Goal: Task Accomplishment & Management: Complete application form

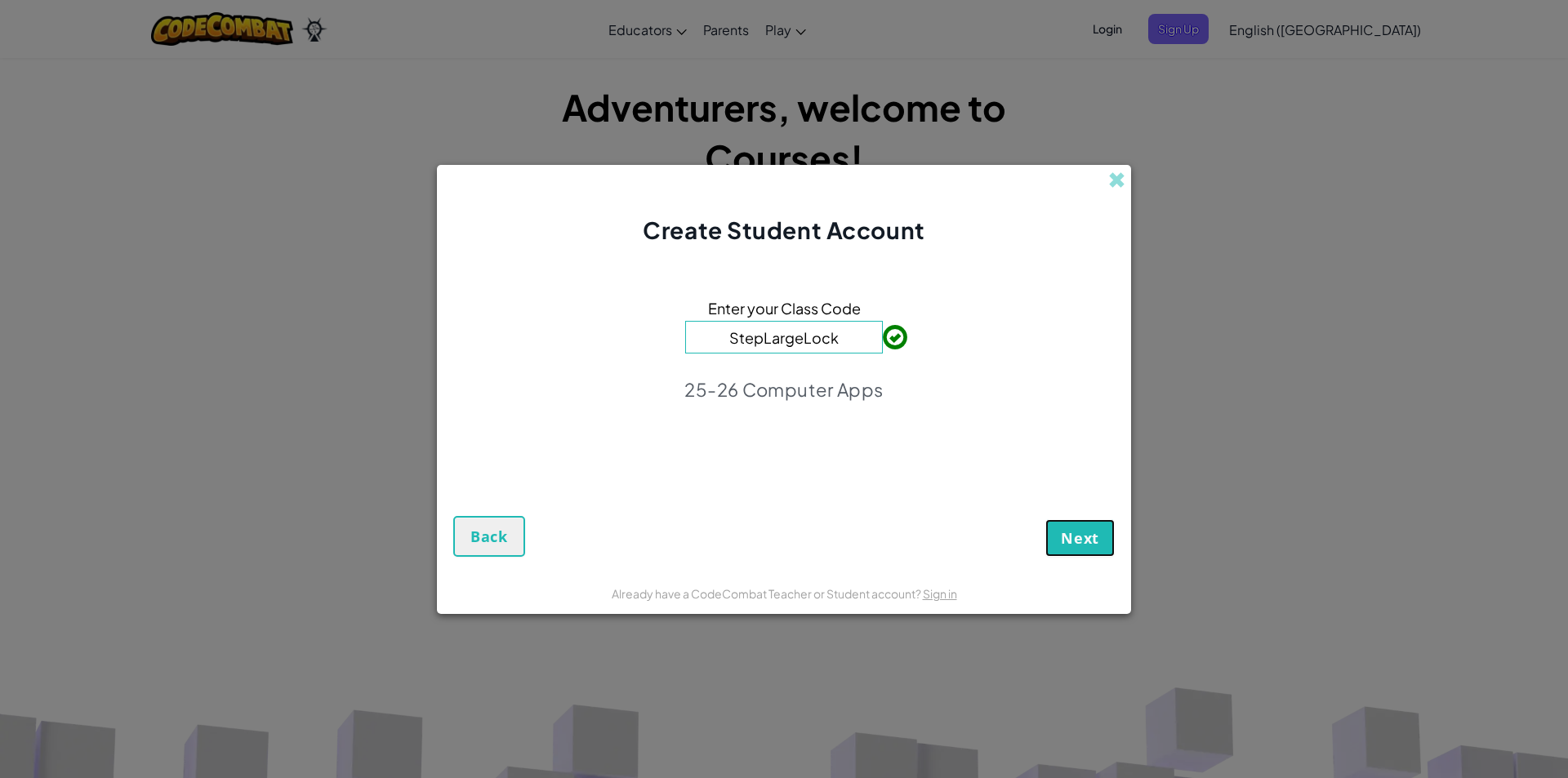
click at [1088, 541] on span "Next" at bounding box center [1079, 539] width 39 height 20
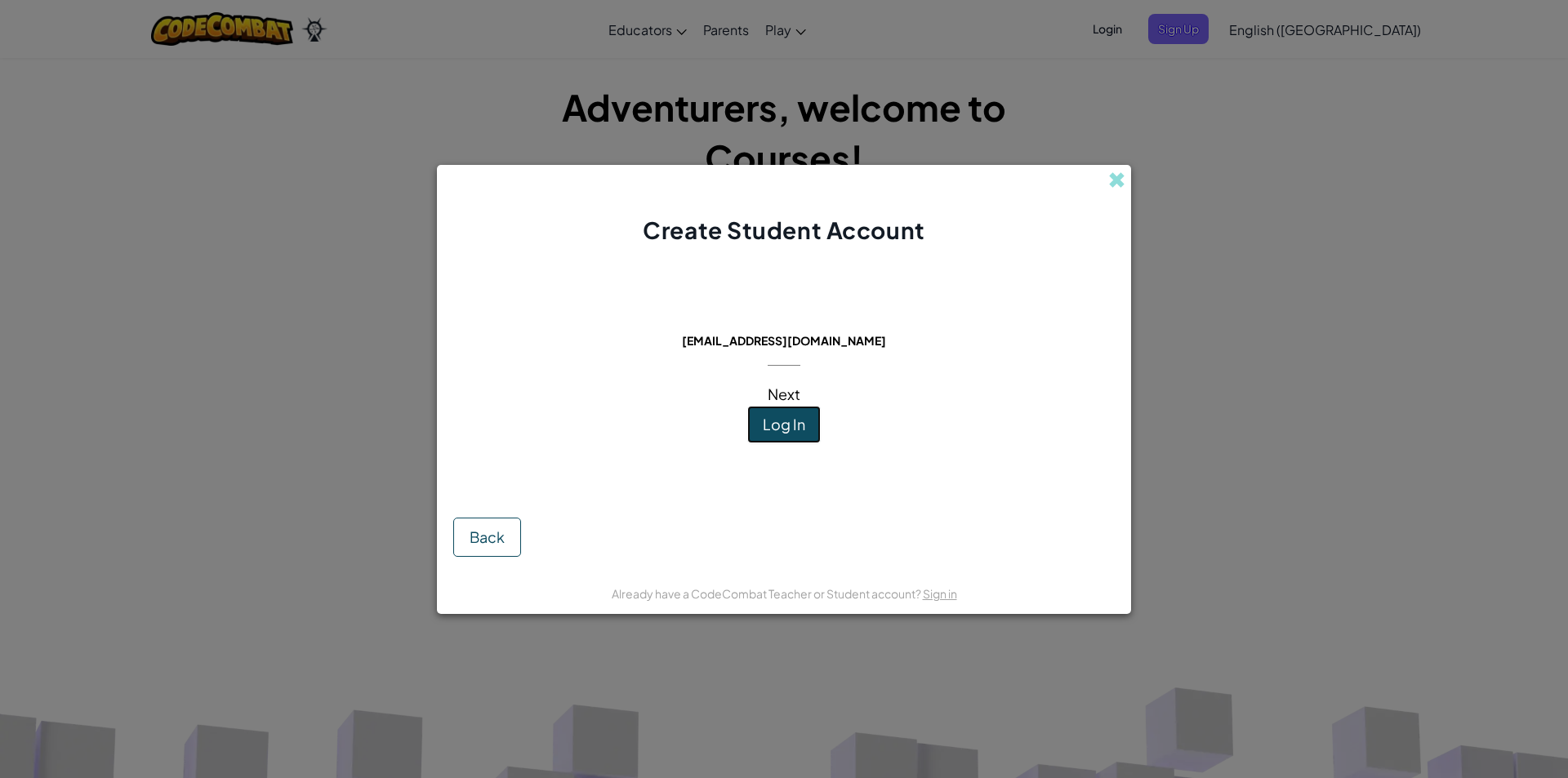
click at [793, 408] on button "Log In" at bounding box center [784, 425] width 74 height 38
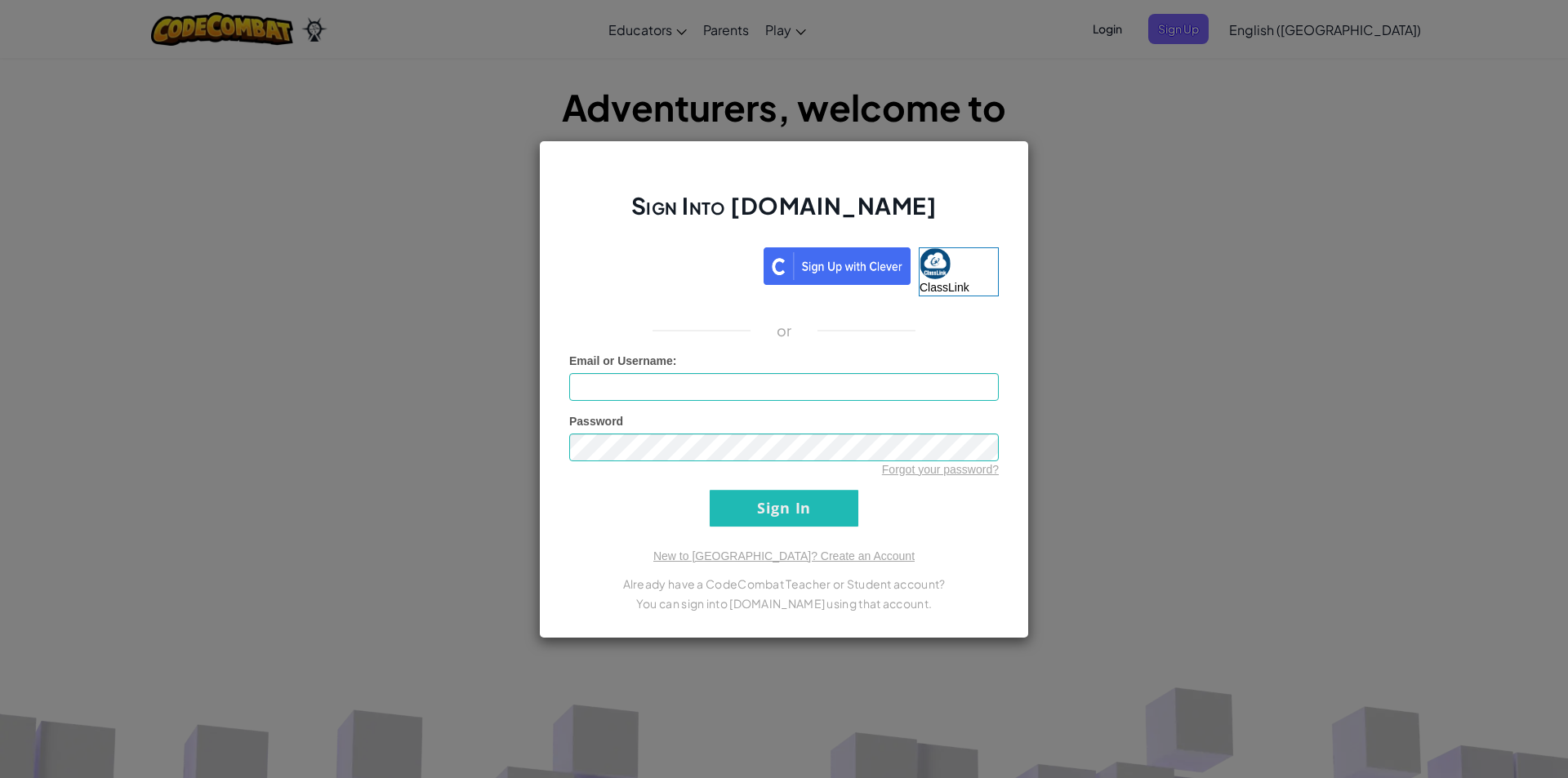
click at [1111, 171] on div "Sign Into [DOMAIN_NAME] ClassLink or Unknown Error Email or Username : Password…" at bounding box center [784, 389] width 1568 height 778
